Goal: Use online tool/utility: Use online tool/utility

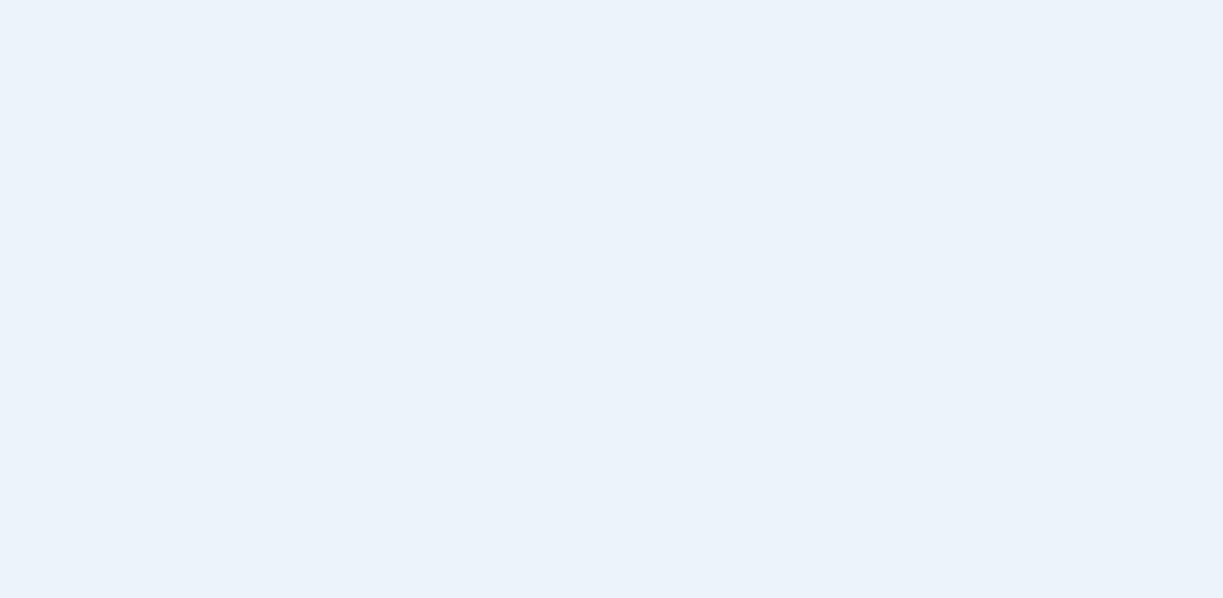
click at [440, 224] on div at bounding box center [611, 299] width 1223 height 598
drag, startPoint x: 440, startPoint y: 224, endPoint x: 331, endPoint y: 174, distance: 120.0
click at [424, 220] on div at bounding box center [611, 299] width 1223 height 598
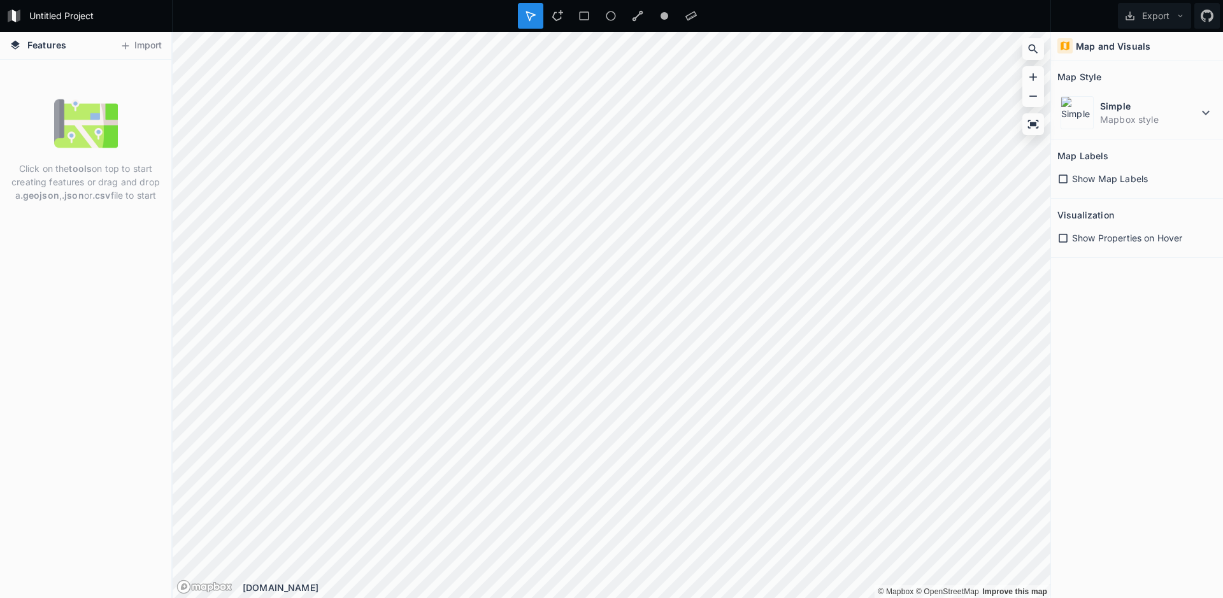
click at [530, 11] on icon at bounding box center [530, 15] width 11 height 11
click at [526, 10] on div at bounding box center [530, 15] width 25 height 25
click at [406, 0] on html "Untitled Project Export Features Import Click on the tools on top to start crea…" at bounding box center [611, 299] width 1223 height 598
click at [1142, 124] on dd "Mapbox style" at bounding box center [1149, 119] width 98 height 13
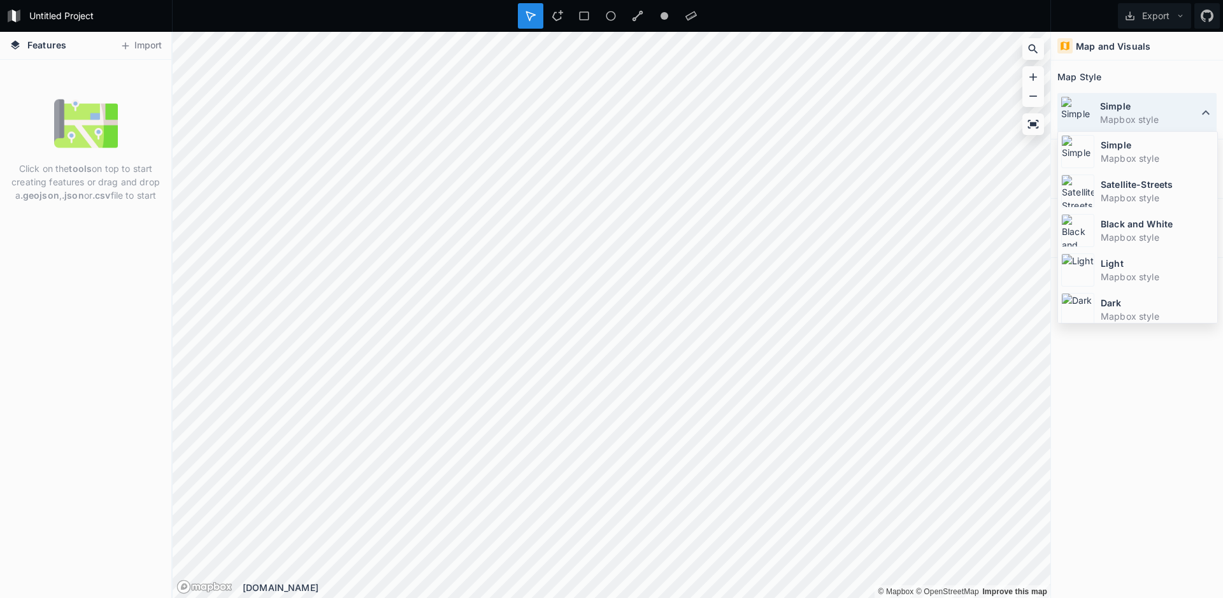
click at [1156, 101] on dt "Simple" at bounding box center [1149, 105] width 98 height 13
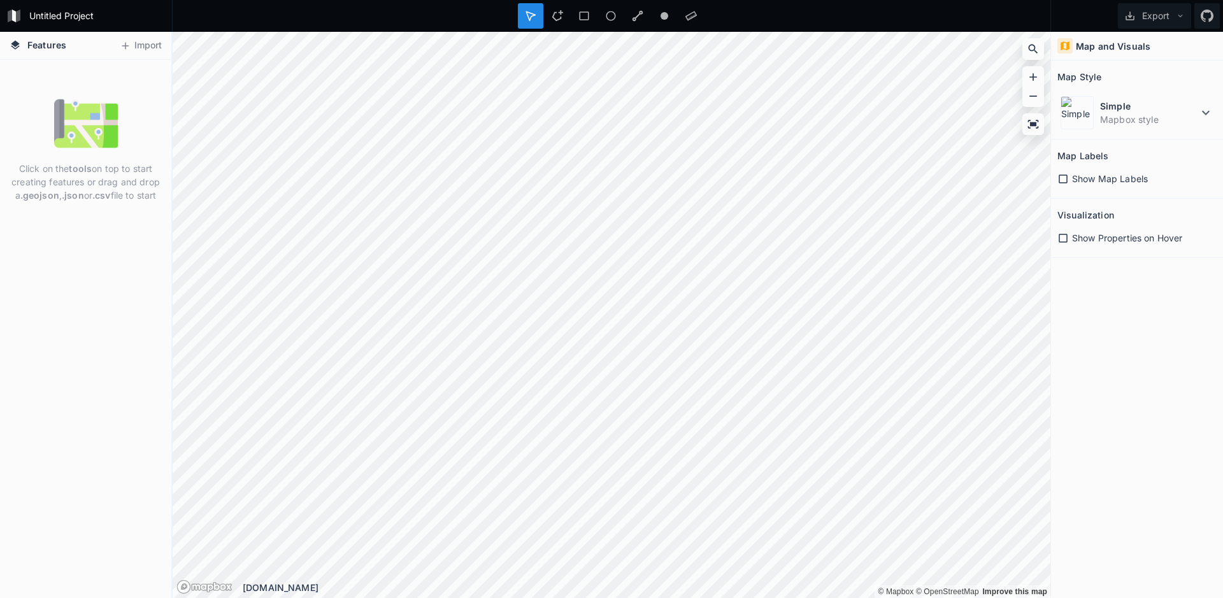
click at [843, 24] on div "Untitled Project Export Features Import Click on the tools on top to start crea…" at bounding box center [611, 299] width 1223 height 598
click at [1033, 52] on icon at bounding box center [1033, 49] width 13 height 13
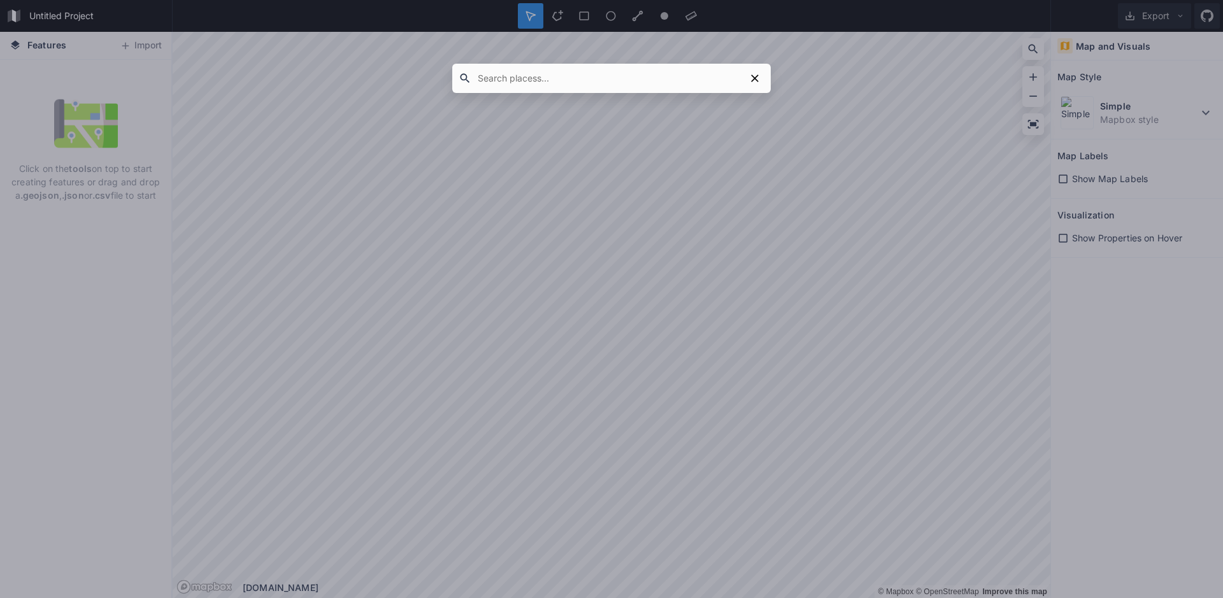
drag, startPoint x: 1009, startPoint y: 62, endPoint x: 929, endPoint y: 92, distance: 85.7
click at [929, 92] on div at bounding box center [611, 299] width 1223 height 598
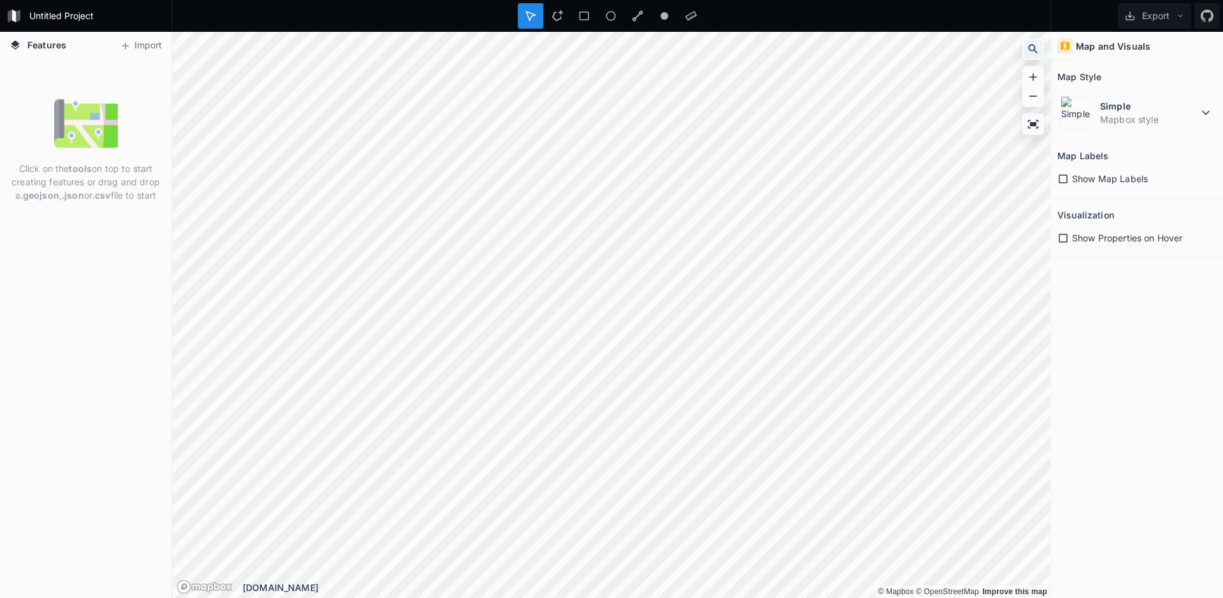
click at [1029, 52] on icon at bounding box center [1033, 49] width 13 height 13
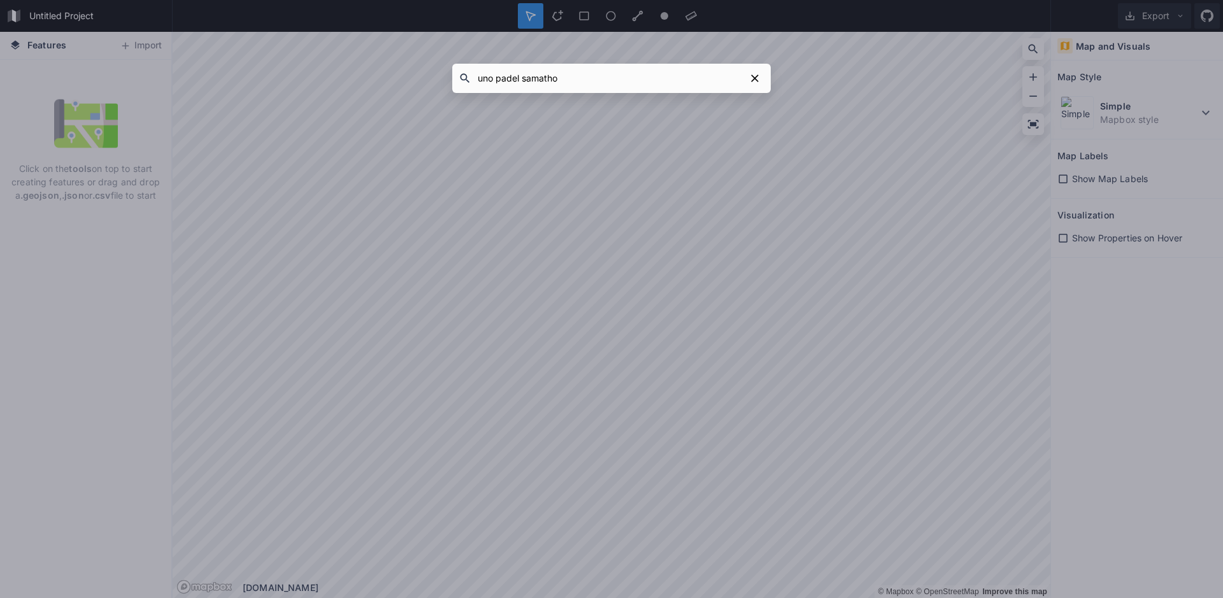
type input "uno padel samathor"
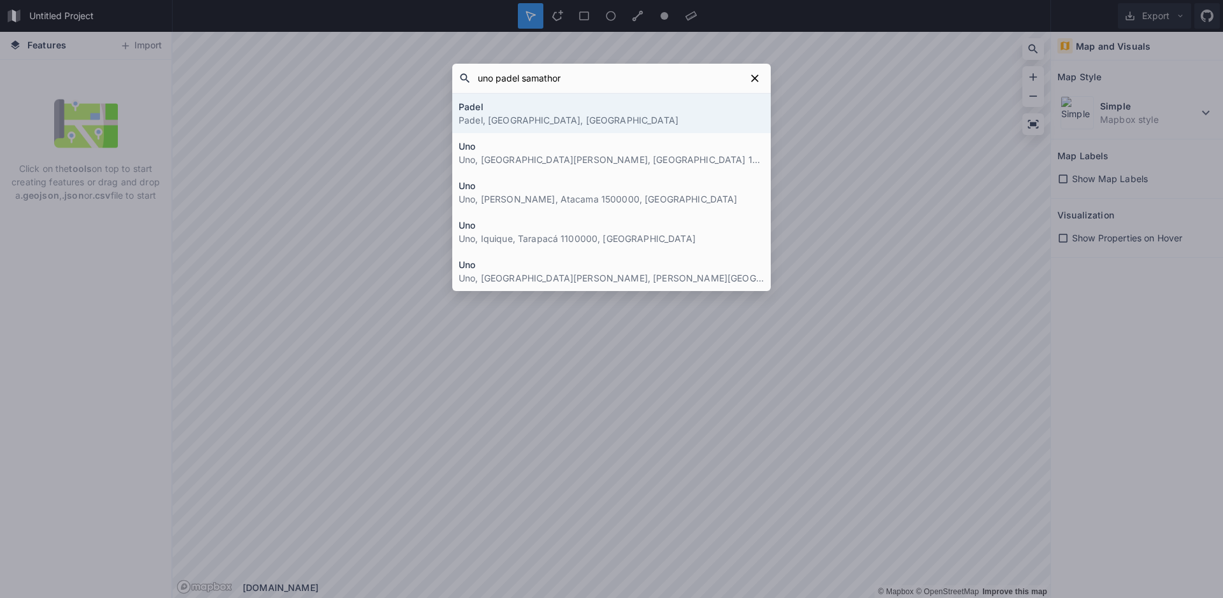
click button "submit" at bounding box center [0, 0] width 0 height 0
